Goal: Use online tool/utility: Utilize a website feature to perform a specific function

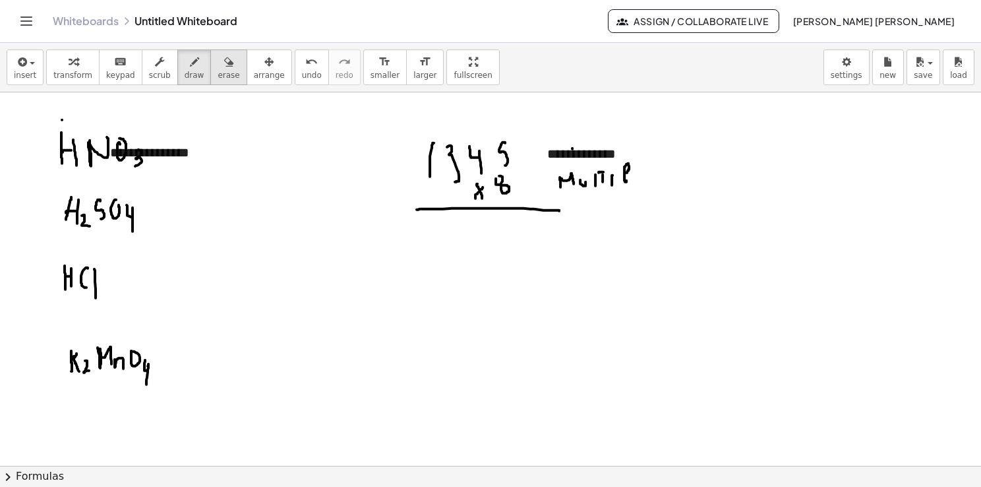
click at [218, 64] on div "button" at bounding box center [229, 61] width 22 height 16
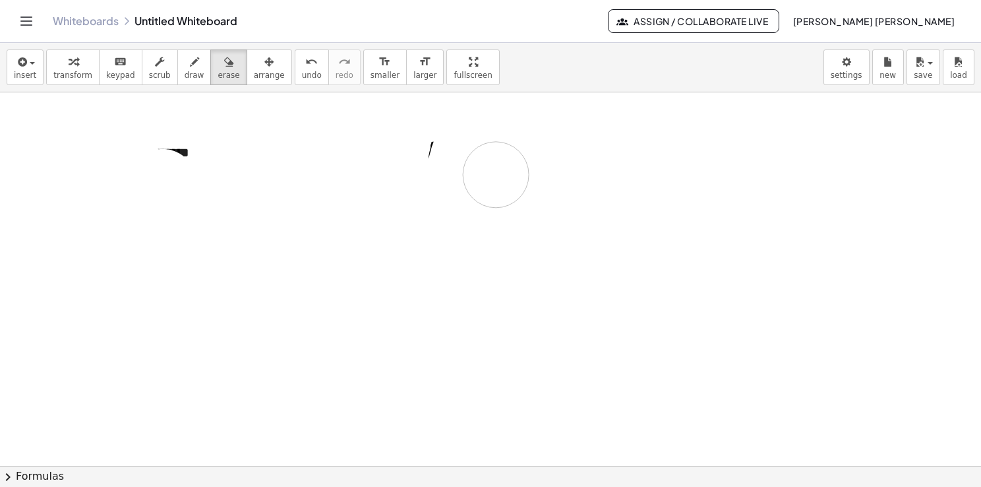
drag, startPoint x: 153, startPoint y: 202, endPoint x: 398, endPoint y: 130, distance: 255.6
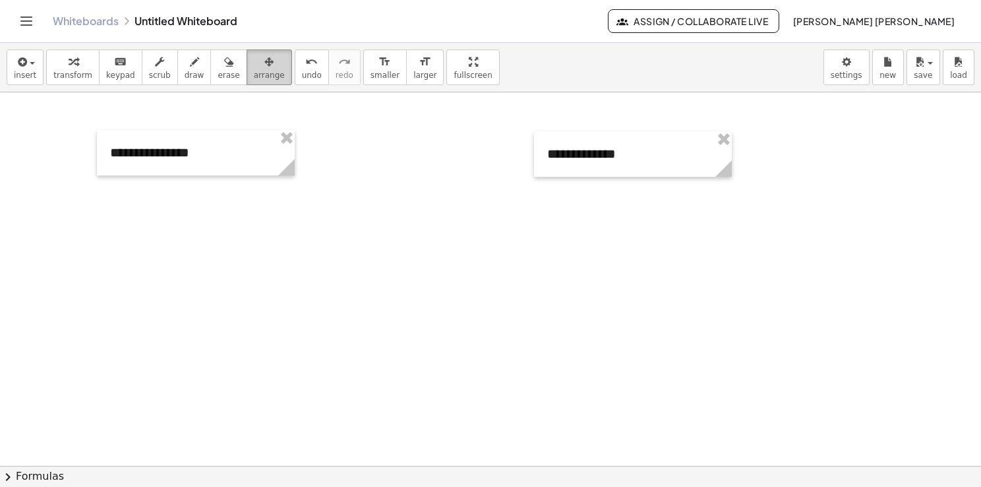
click at [263, 73] on button "arrange" at bounding box center [269, 67] width 45 height 36
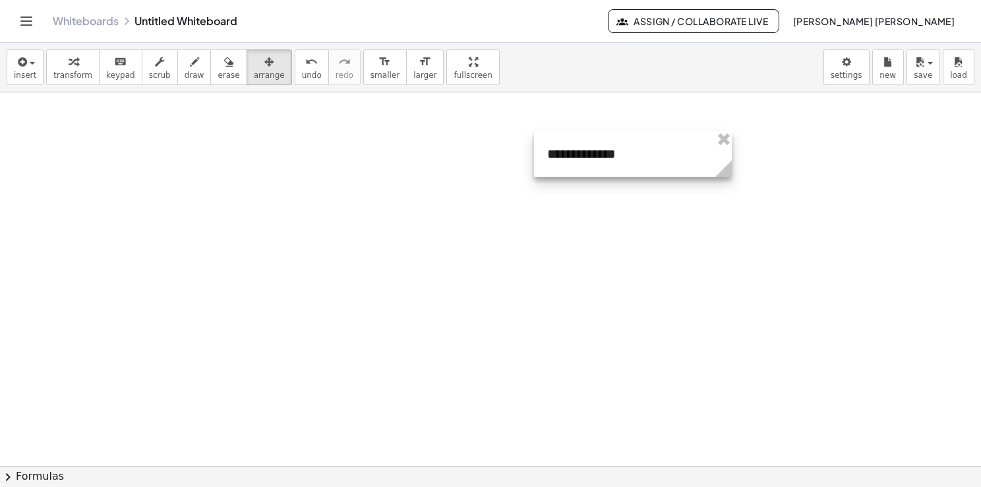
click at [720, 150] on div at bounding box center [633, 153] width 198 height 45
click at [720, 148] on div at bounding box center [633, 153] width 198 height 45
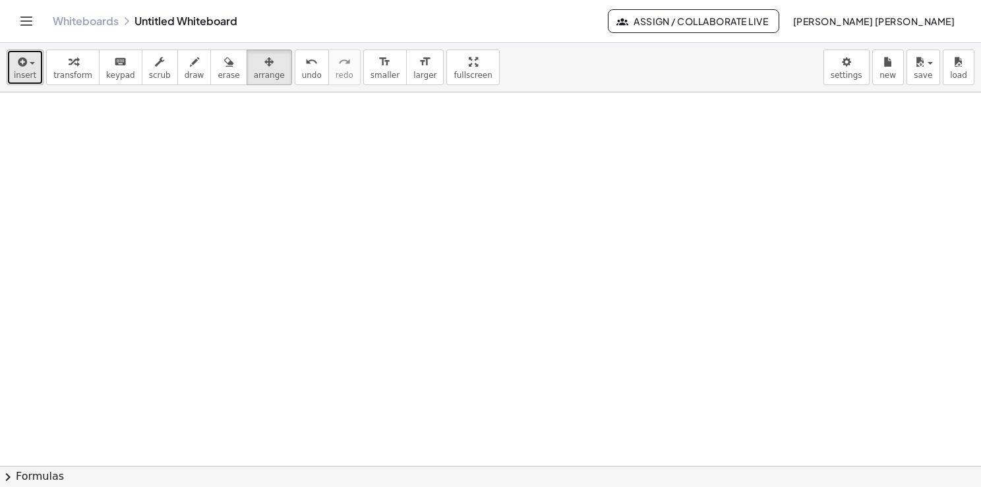
click at [8, 60] on button "insert" at bounding box center [25, 67] width 37 height 36
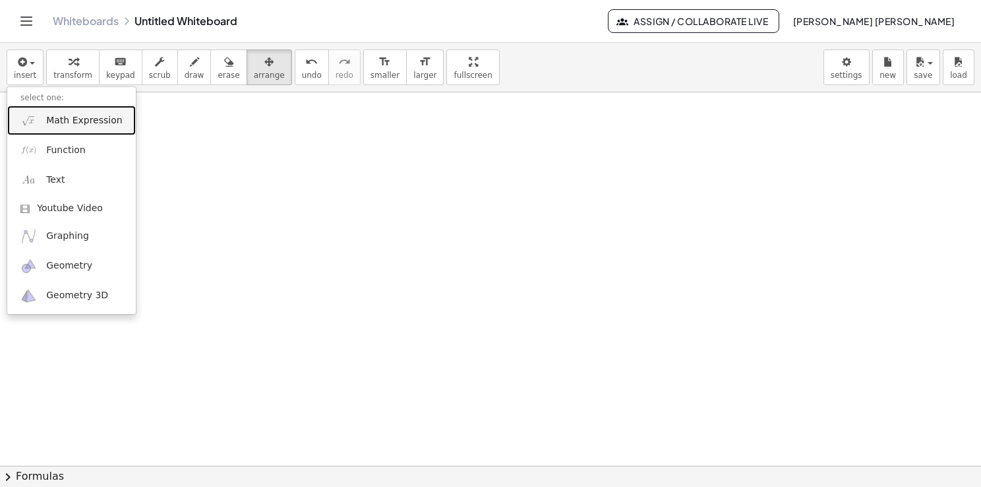
click at [86, 125] on span "Math Expression" at bounding box center [84, 120] width 76 height 13
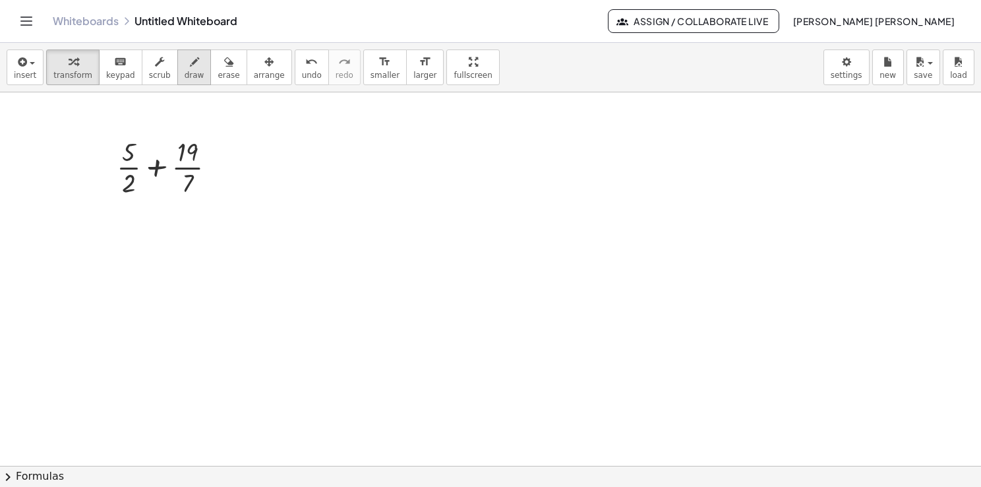
click at [185, 76] on span "draw" at bounding box center [195, 75] width 20 height 9
drag, startPoint x: 786, startPoint y: 131, endPoint x: 795, endPoint y: 151, distance: 22.4
drag, startPoint x: 813, startPoint y: 135, endPoint x: 826, endPoint y: 135, distance: 13.2
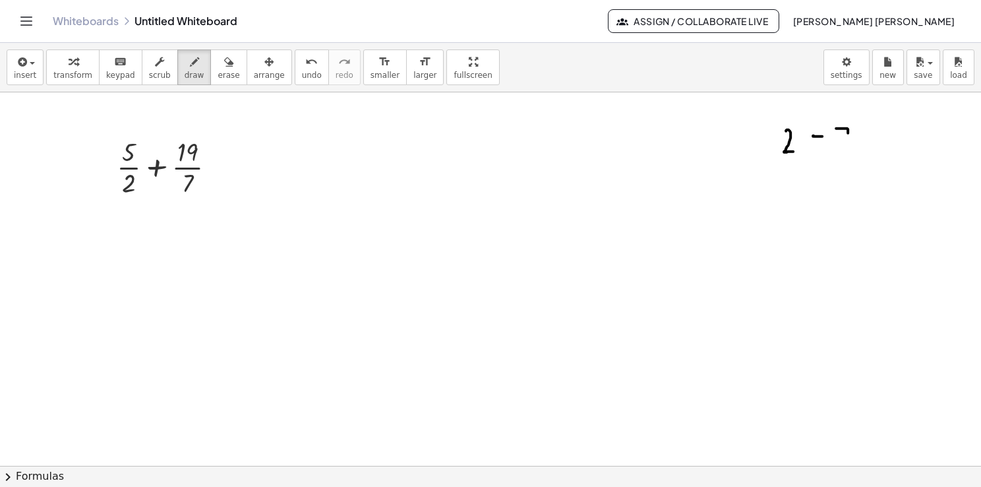
drag, startPoint x: 837, startPoint y: 128, endPoint x: 848, endPoint y: 162, distance: 36.1
drag, startPoint x: 841, startPoint y: 153, endPoint x: 873, endPoint y: 142, distance: 33.6
drag, startPoint x: 872, startPoint y: 125, endPoint x: 881, endPoint y: 206, distance: 81.0
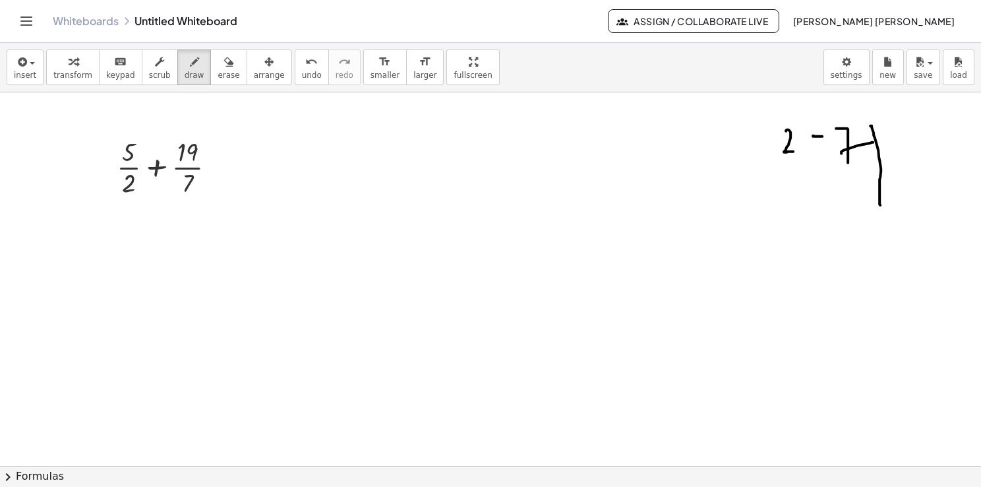
drag, startPoint x: 895, startPoint y: 135, endPoint x: 903, endPoint y: 146, distance: 13.4
drag, startPoint x: 785, startPoint y: 173, endPoint x: 785, endPoint y: 191, distance: 17.8
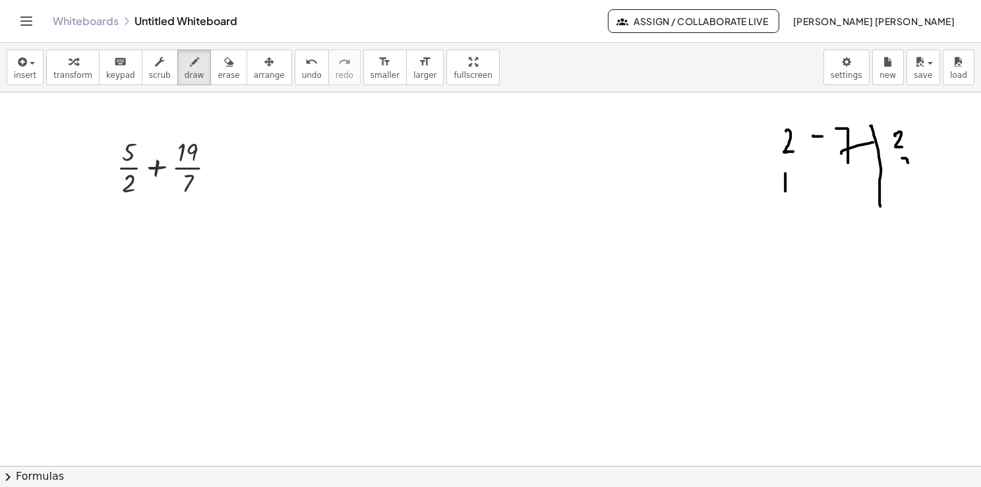
drag, startPoint x: 903, startPoint y: 158, endPoint x: 906, endPoint y: 177, distance: 20.1
drag, startPoint x: 847, startPoint y: 176, endPoint x: 849, endPoint y: 191, distance: 14.7
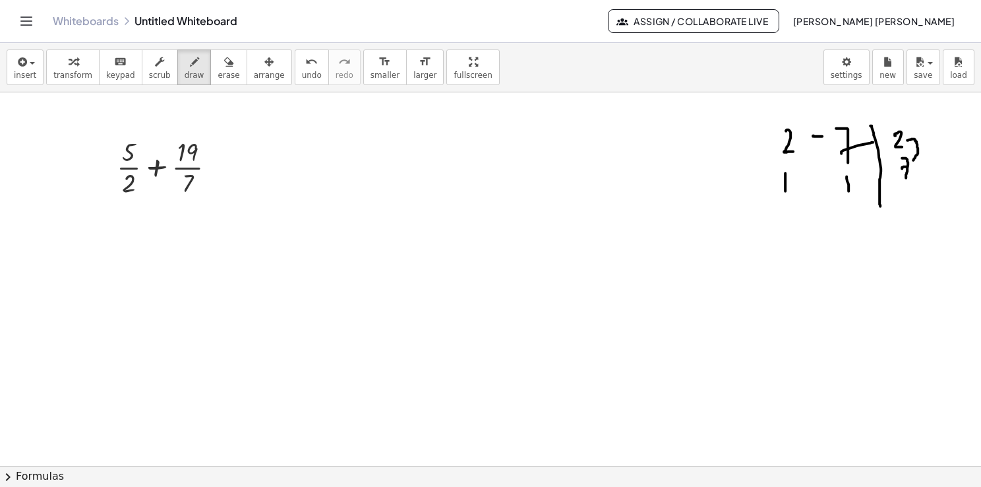
drag, startPoint x: 912, startPoint y: 138, endPoint x: 912, endPoint y: 161, distance: 22.4
drag, startPoint x: 924, startPoint y: 149, endPoint x: 926, endPoint y: 159, distance: 10.1
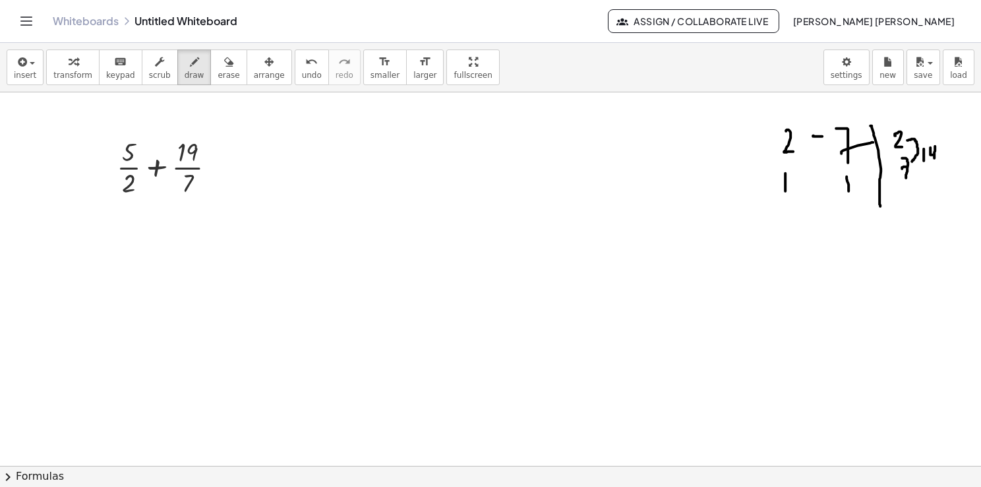
drag, startPoint x: 935, startPoint y: 146, endPoint x: 935, endPoint y: 165, distance: 19.8
drag, startPoint x: 216, startPoint y: 165, endPoint x: 225, endPoint y: 165, distance: 8.6
drag, startPoint x: 217, startPoint y: 158, endPoint x: 224, endPoint y: 158, distance: 7.3
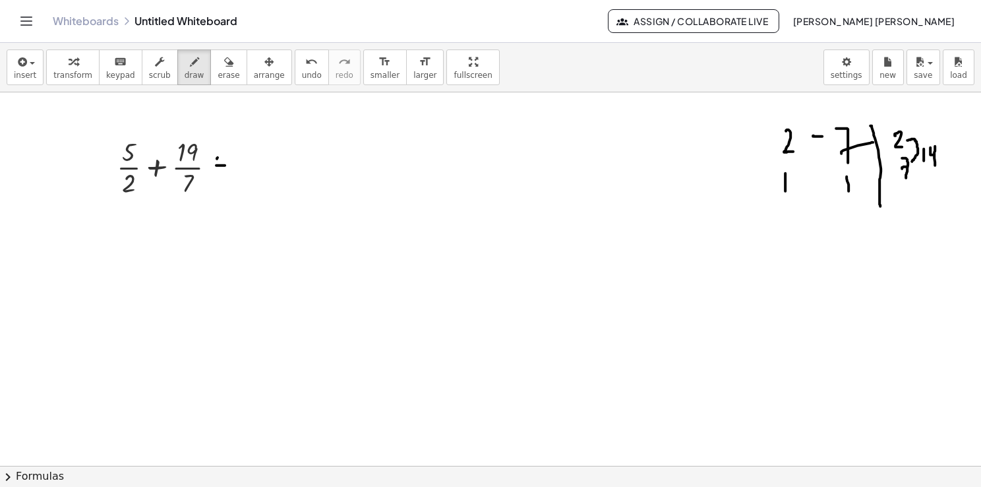
drag, startPoint x: 246, startPoint y: 160, endPoint x: 340, endPoint y: 154, distance: 93.8
drag, startPoint x: 291, startPoint y: 177, endPoint x: 288, endPoint y: 198, distance: 21.9
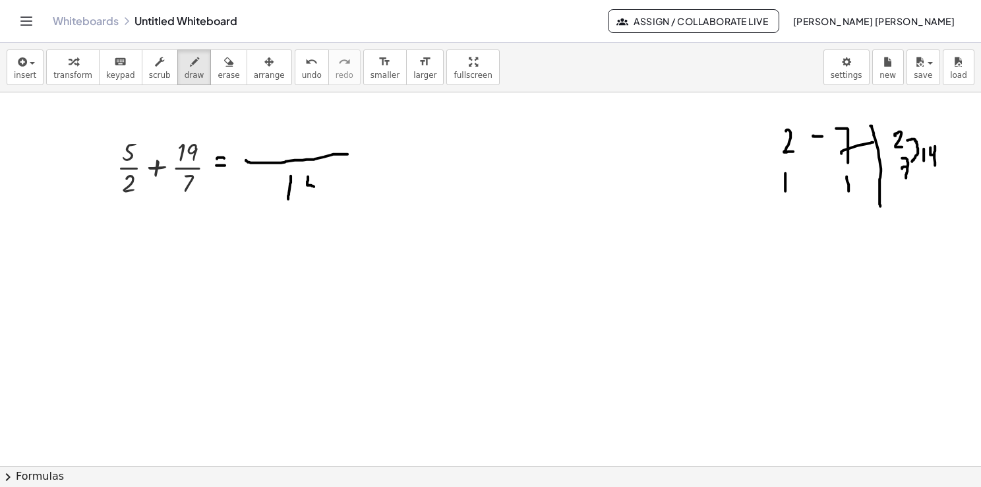
drag, startPoint x: 308, startPoint y: 176, endPoint x: 316, endPoint y: 183, distance: 10.7
drag, startPoint x: 316, startPoint y: 176, endPoint x: 314, endPoint y: 198, distance: 22.6
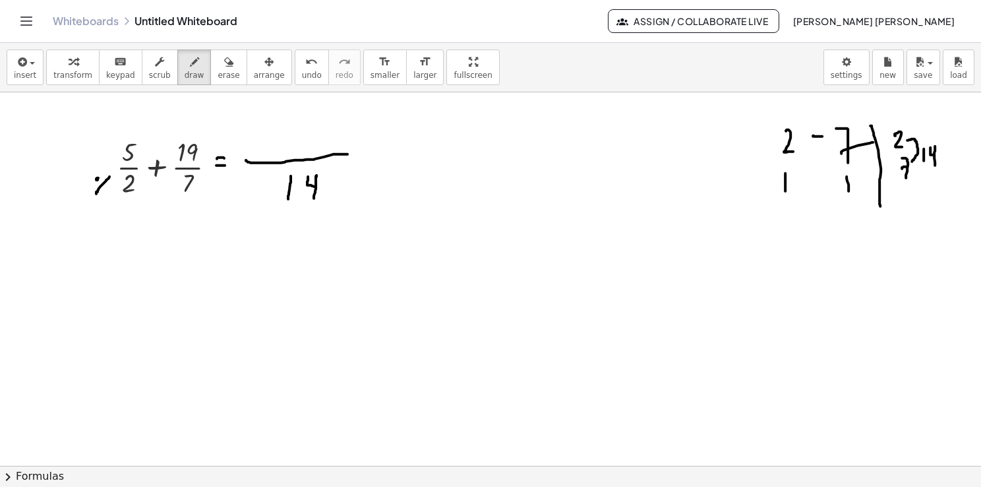
drag, startPoint x: 96, startPoint y: 193, endPoint x: 110, endPoint y: 176, distance: 22.0
drag, startPoint x: 100, startPoint y: 144, endPoint x: 106, endPoint y: 154, distance: 12.4
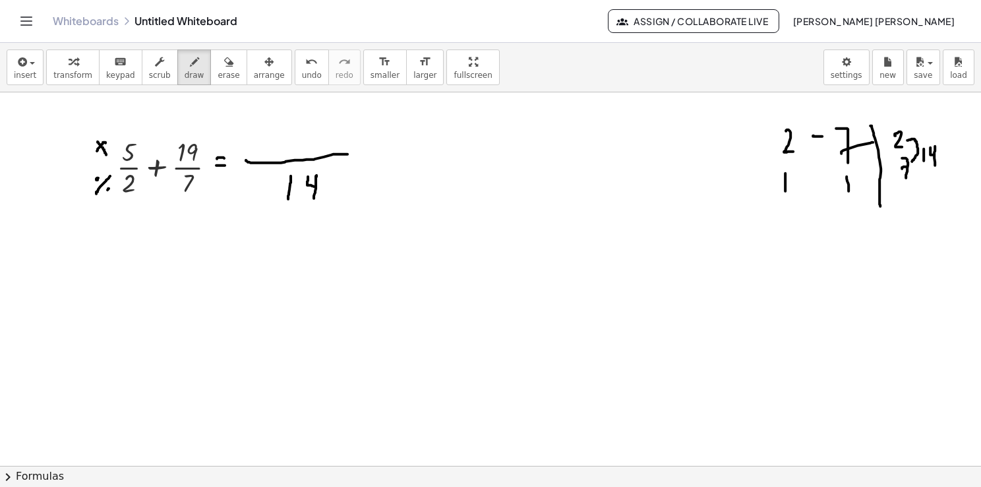
drag, startPoint x: 105, startPoint y: 142, endPoint x: 96, endPoint y: 152, distance: 13.1
drag, startPoint x: 244, startPoint y: 136, endPoint x: 246, endPoint y: 152, distance: 15.9
drag, startPoint x: 270, startPoint y: 135, endPoint x: 266, endPoint y: 149, distance: 14.6
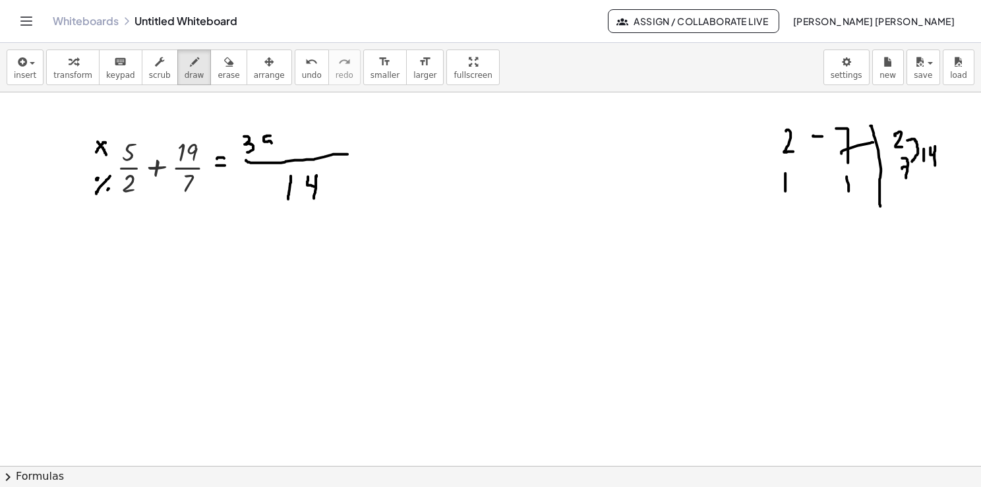
drag, startPoint x: 283, startPoint y: 143, endPoint x: 293, endPoint y: 144, distance: 9.9
drag, startPoint x: 287, startPoint y: 136, endPoint x: 288, endPoint y: 148, distance: 12.5
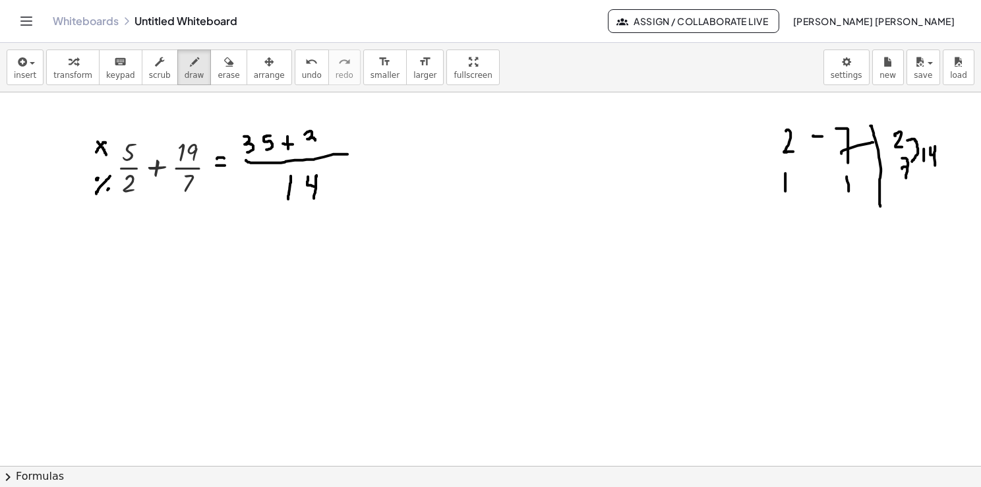
drag, startPoint x: 305, startPoint y: 133, endPoint x: 311, endPoint y: 147, distance: 14.8
drag, startPoint x: 395, startPoint y: 156, endPoint x: 404, endPoint y: 157, distance: 9.3
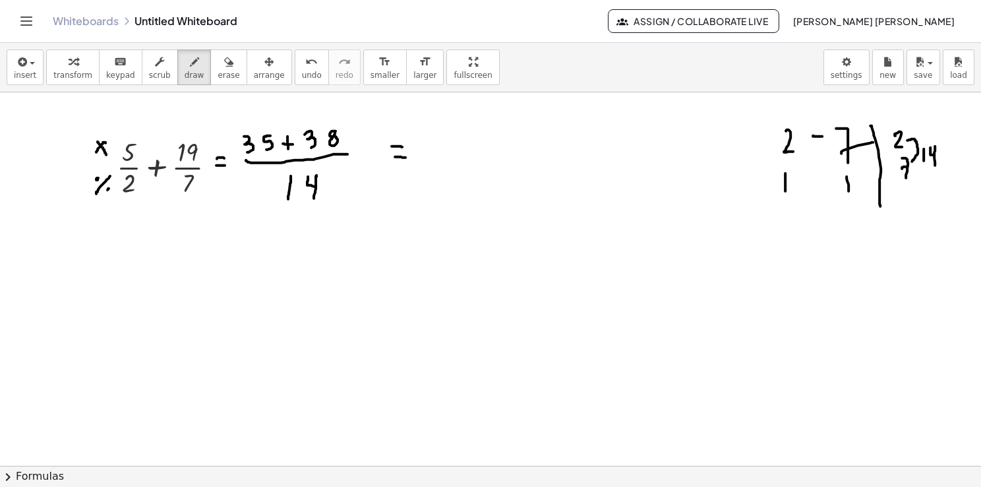
drag, startPoint x: 392, startPoint y: 146, endPoint x: 403, endPoint y: 148, distance: 10.7
drag, startPoint x: 431, startPoint y: 131, endPoint x: 438, endPoint y: 148, distance: 18.4
drag, startPoint x: 433, startPoint y: 138, endPoint x: 442, endPoint y: 142, distance: 9.8
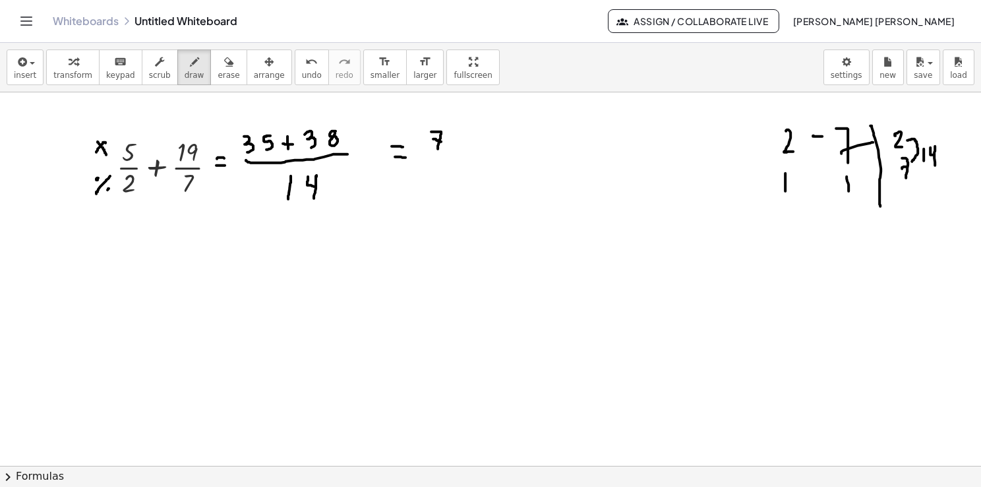
drag
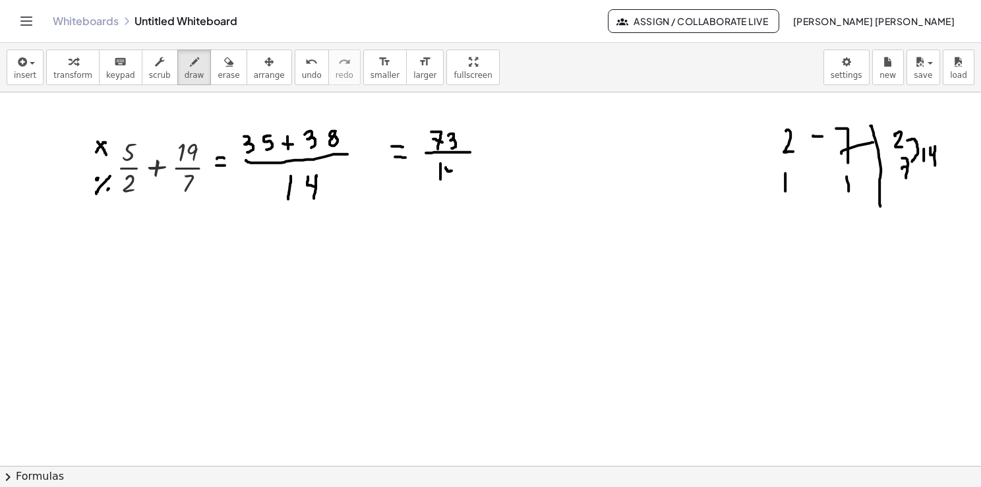
click at [210, 71] on button "erase" at bounding box center [228, 67] width 36 height 36
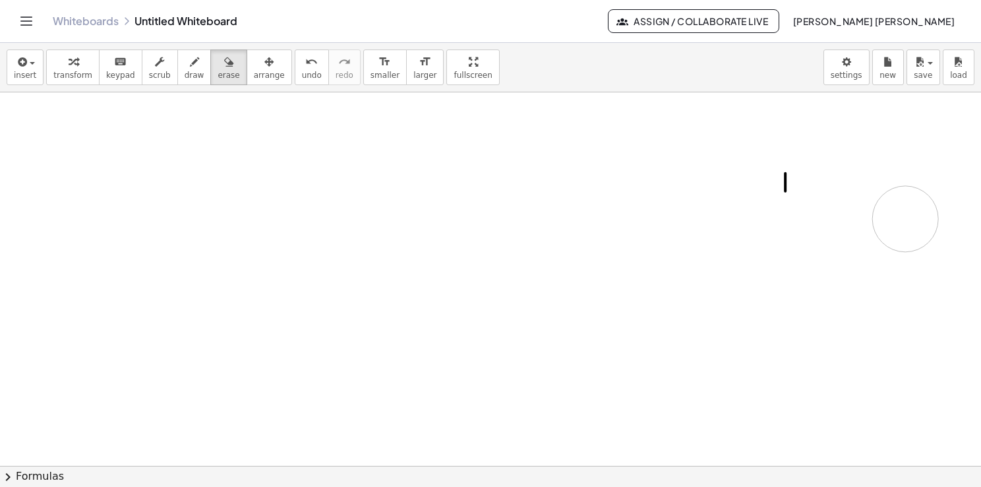
drag, startPoint x: 189, startPoint y: 185, endPoint x: 762, endPoint y: 159, distance: 573.5
click at [264, 67] on icon "button" at bounding box center [268, 62] width 9 height 16
click at [20, 77] on span "insert" at bounding box center [25, 75] width 22 height 9
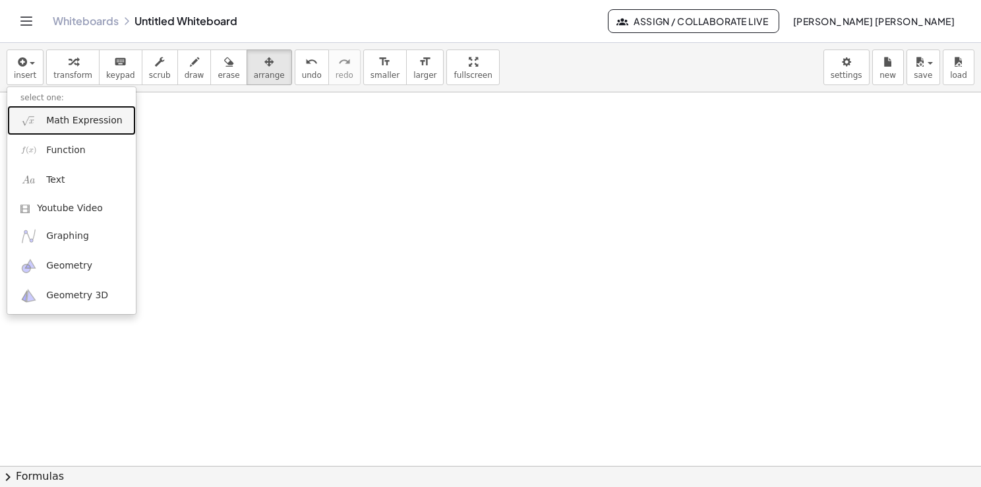
click at [59, 120] on span "Math Expression" at bounding box center [84, 120] width 76 height 13
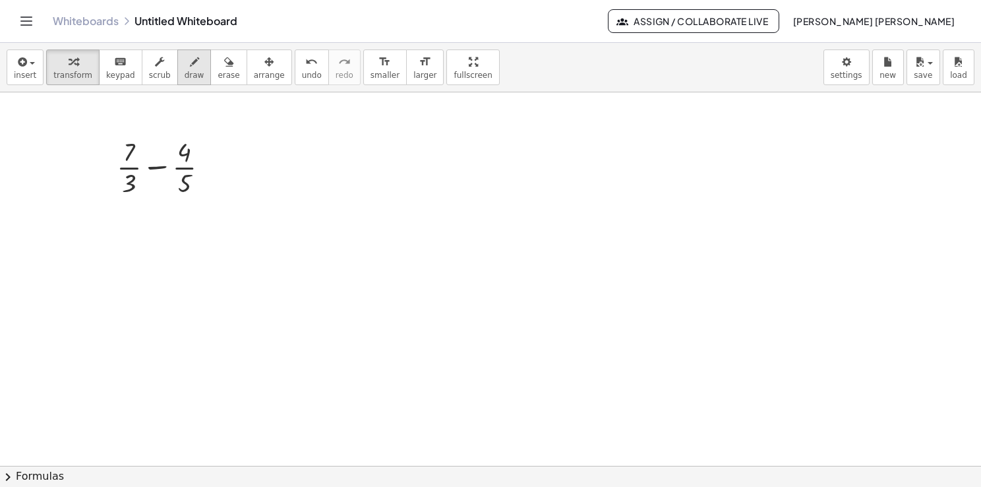
click at [185, 72] on span "draw" at bounding box center [195, 75] width 20 height 9
drag, startPoint x: 778, startPoint y: 131, endPoint x: 777, endPoint y: 152, distance: 21.1
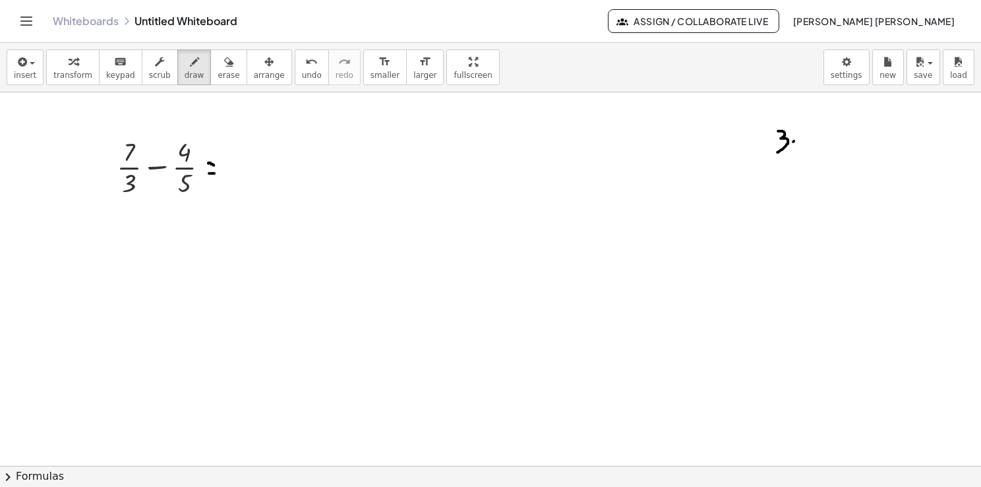
drag, startPoint x: 794, startPoint y: 140, endPoint x: 809, endPoint y: 137, distance: 15.5
drag, startPoint x: 823, startPoint y: 125, endPoint x: 825, endPoint y: 144, distance: 19.2
drag, startPoint x: 858, startPoint y: 122, endPoint x: 874, endPoint y: 236, distance: 115.1
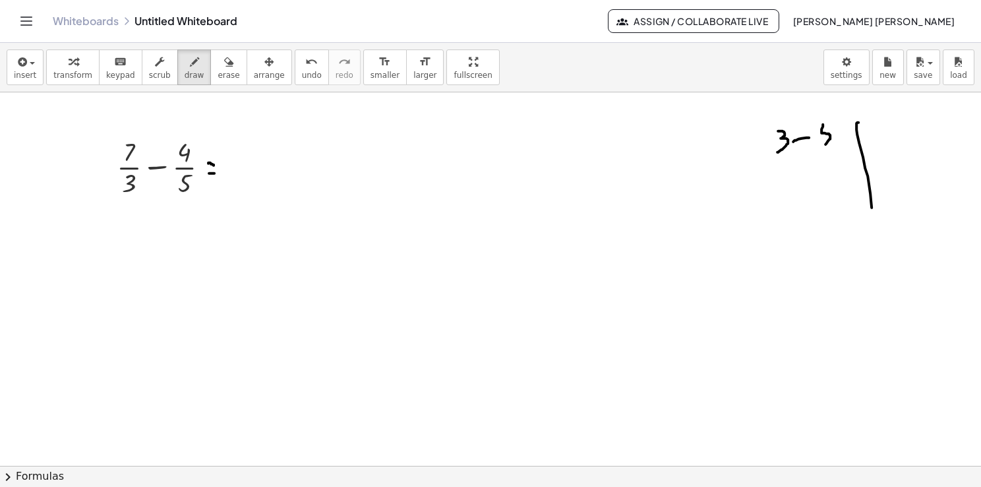
drag, startPoint x: 880, startPoint y: 131, endPoint x: 878, endPoint y: 152, distance: 21.9
drag, startPoint x: 785, startPoint y: 174, endPoint x: 791, endPoint y: 179, distance: 7.0
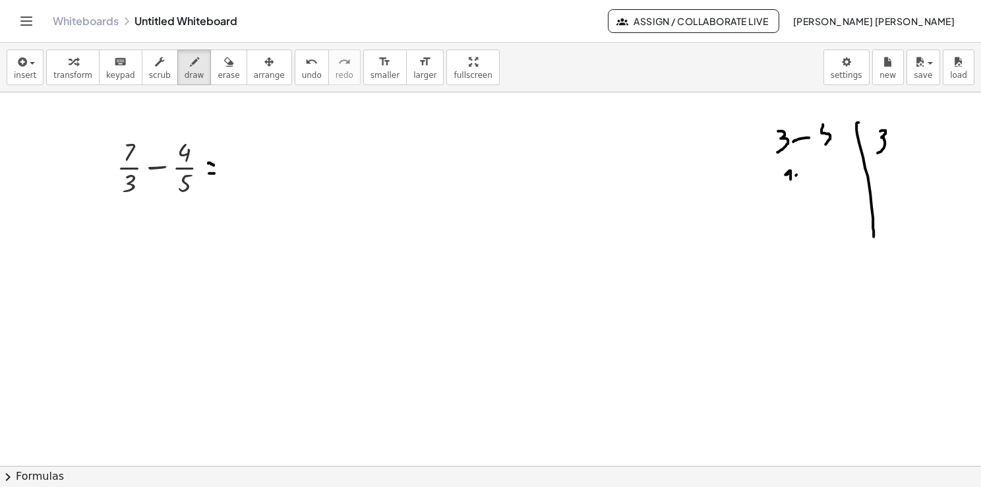
drag, startPoint x: 796, startPoint y: 175, endPoint x: 818, endPoint y: 169, distance: 23.2
drag, startPoint x: 827, startPoint y: 158, endPoint x: 828, endPoint y: 178, distance: 19.8
drag, startPoint x: 881, startPoint y: 160, endPoint x: 882, endPoint y: 175, distance: 14.6
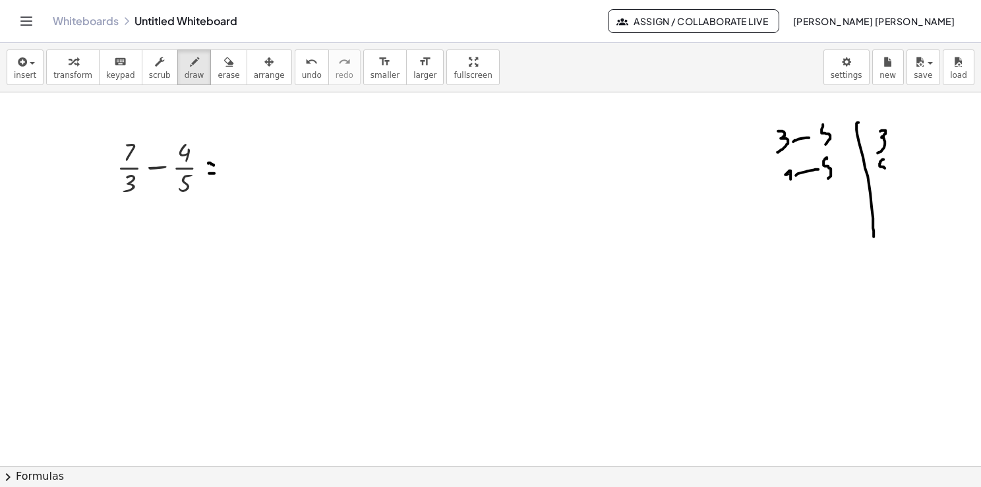
drag, startPoint x: 829, startPoint y: 194, endPoint x: 841, endPoint y: 198, distance: 12.5
drag, startPoint x: 890, startPoint y: 140, endPoint x: 891, endPoint y: 168, distance: 27.7
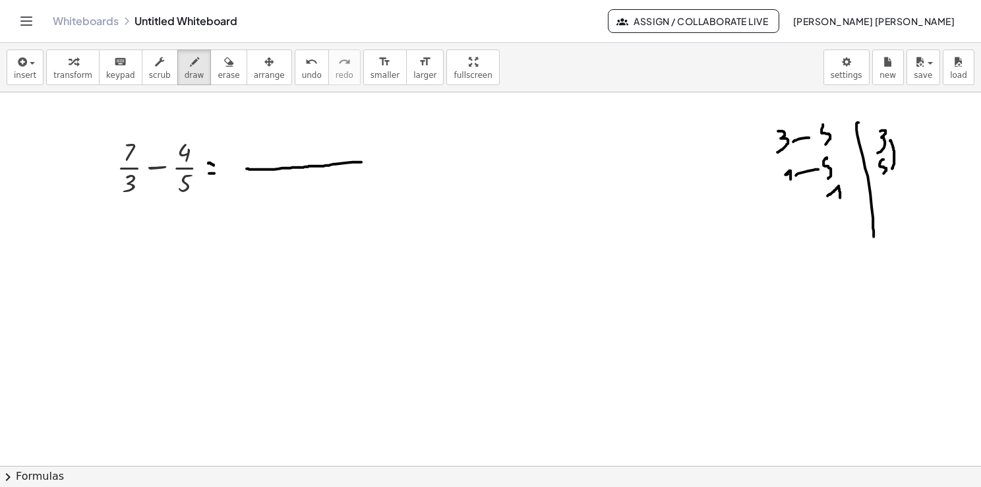
drag, startPoint x: 247, startPoint y: 168, endPoint x: 364, endPoint y: 162, distance: 117.5
drag, startPoint x: 906, startPoint y: 146, endPoint x: 906, endPoint y: 160, distance: 13.2
drag, startPoint x: 918, startPoint y: 145, endPoint x: 912, endPoint y: 160, distance: 16.3
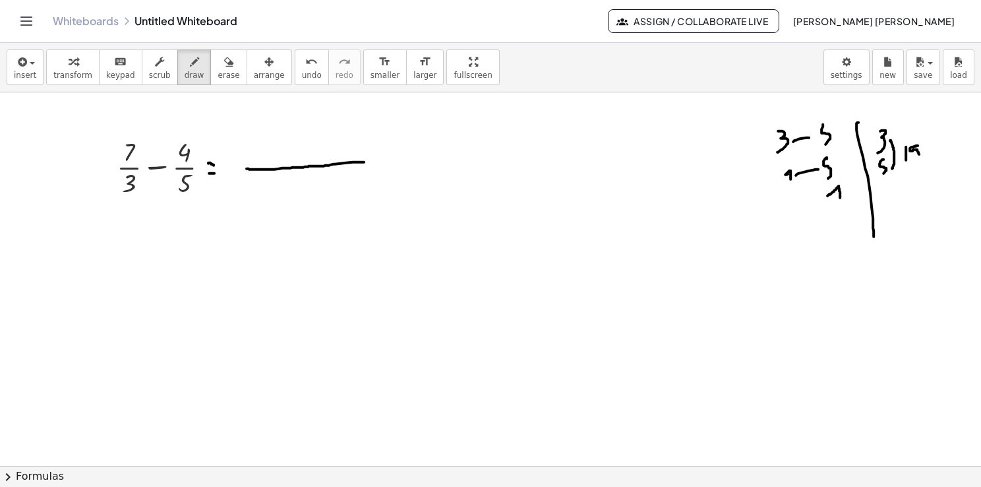
drag, startPoint x: 294, startPoint y: 180, endPoint x: 290, endPoint y: 193, distance: 13.8
drag, startPoint x: 309, startPoint y: 179, endPoint x: 295, endPoint y: 199, distance: 24.3
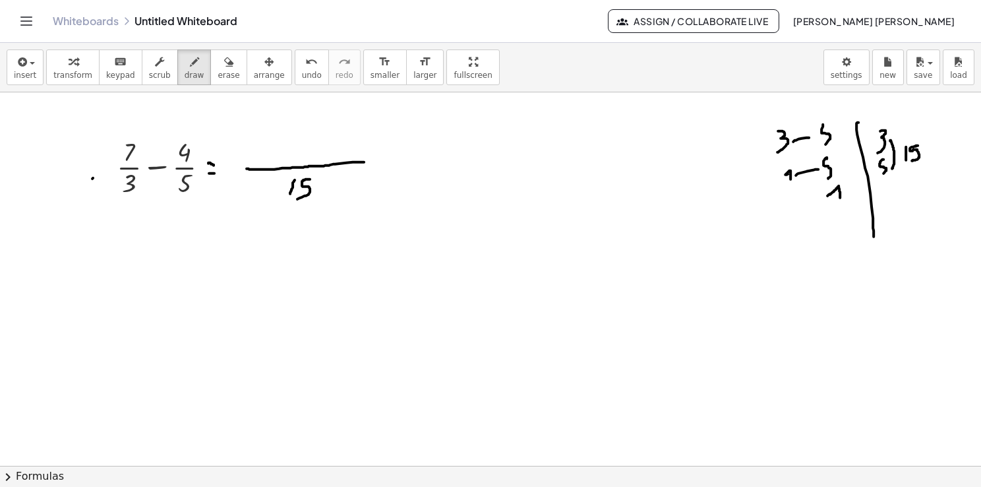
drag, startPoint x: 94, startPoint y: 187, endPoint x: 102, endPoint y: 178, distance: 12.6
drag, startPoint x: 98, startPoint y: 154, endPoint x: 104, endPoint y: 162, distance: 10.4
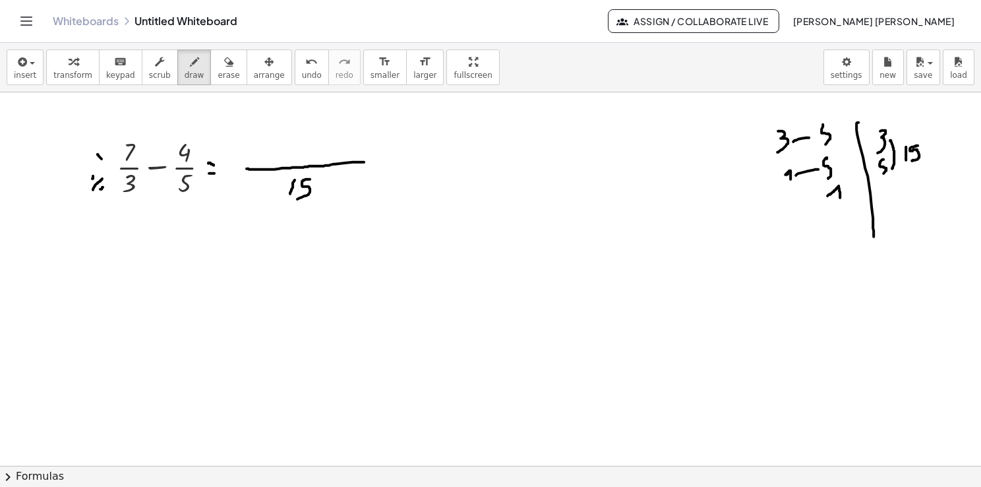
drag, startPoint x: 102, startPoint y: 156, endPoint x: 98, endPoint y: 163, distance: 8.6
drag, startPoint x: 253, startPoint y: 143, endPoint x: 254, endPoint y: 159, distance: 15.8
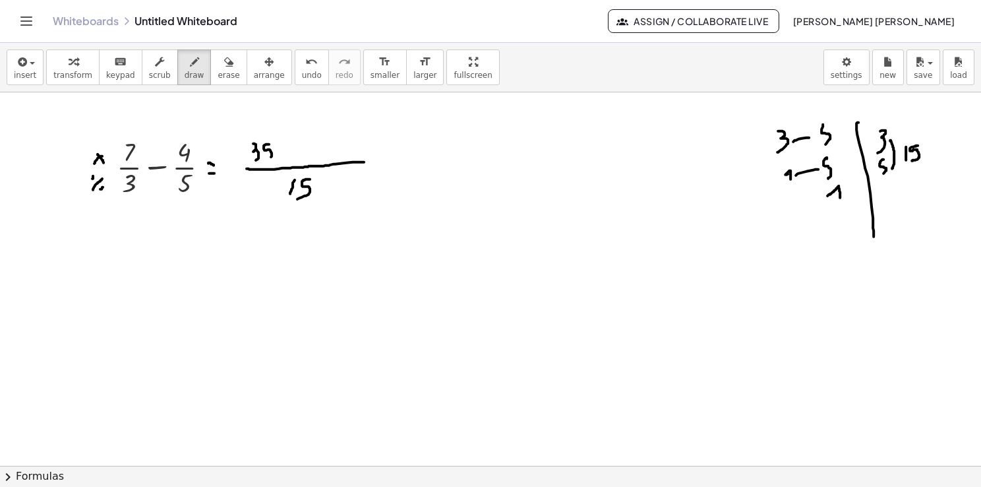
drag, startPoint x: 269, startPoint y: 144, endPoint x: 266, endPoint y: 158, distance: 14.2
drag, startPoint x: 284, startPoint y: 152, endPoint x: 293, endPoint y: 152, distance: 9.3
drag, startPoint x: 313, startPoint y: 146, endPoint x: 313, endPoint y: 160, distance: 13.8
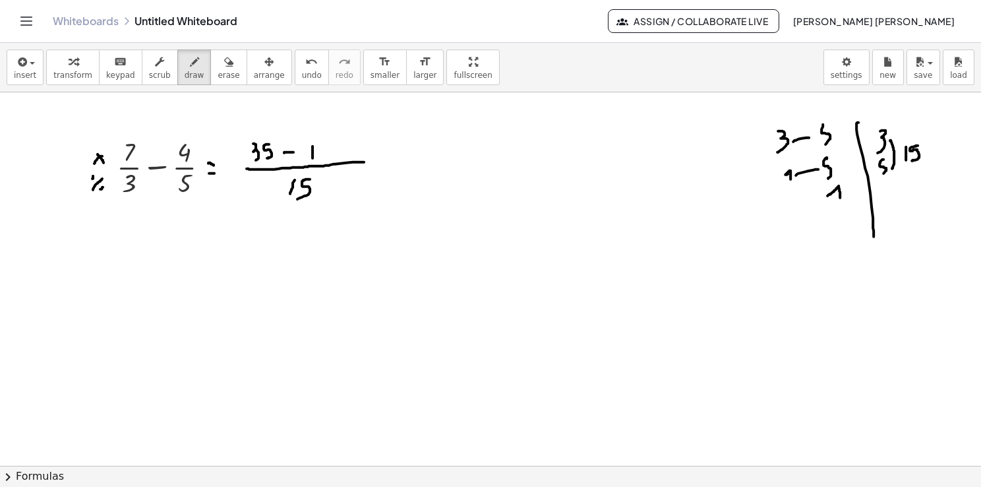
drag, startPoint x: 319, startPoint y: 148, endPoint x: 329, endPoint y: 154, distance: 11.9
drag, startPoint x: 372, startPoint y: 165, endPoint x: 380, endPoint y: 165, distance: 8.6
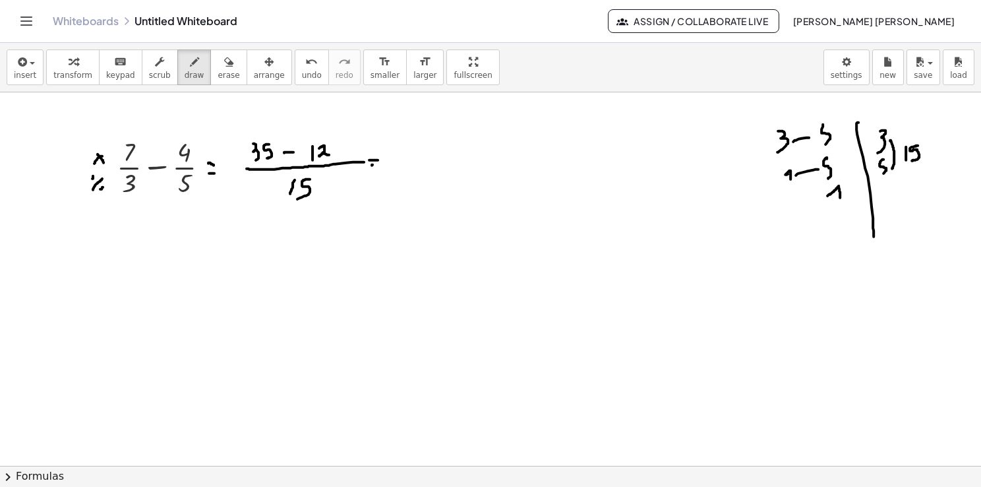
drag, startPoint x: 412, startPoint y: 140, endPoint x: 419, endPoint y: 154, distance: 15.0
drag, startPoint x: 427, startPoint y: 138, endPoint x: 431, endPoint y: 156, distance: 18.2
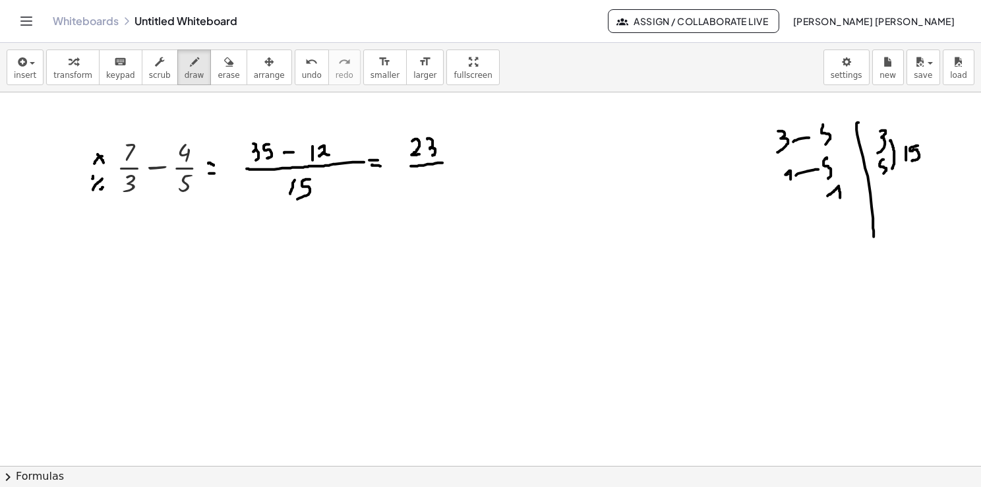
drag, startPoint x: 411, startPoint y: 165, endPoint x: 443, endPoint y: 162, distance: 32.5
drag, startPoint x: 424, startPoint y: 173, endPoint x: 425, endPoint y: 184, distance: 10.6
drag, startPoint x: 436, startPoint y: 173, endPoint x: 433, endPoint y: 185, distance: 12.2
